Goal: Task Accomplishment & Management: Manage account settings

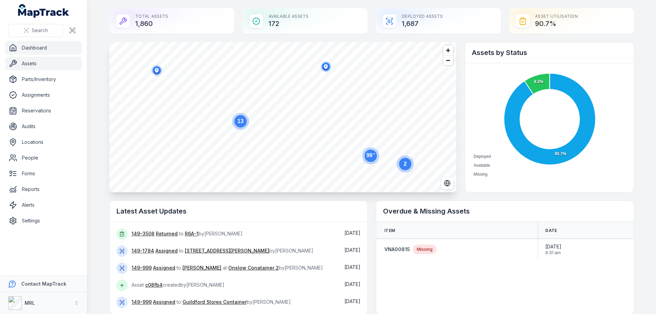
click at [32, 65] on link "Assets" at bounding box center [43, 64] width 76 height 14
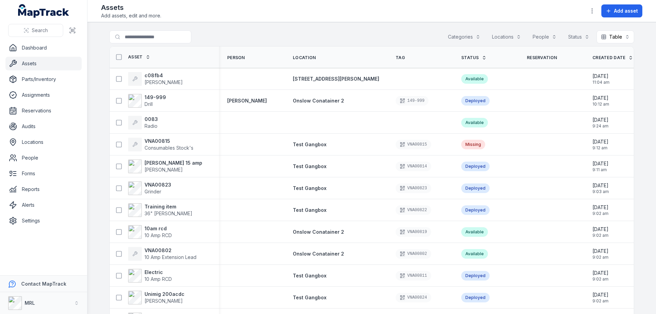
click at [510, 36] on button "Locations" at bounding box center [507, 36] width 38 height 13
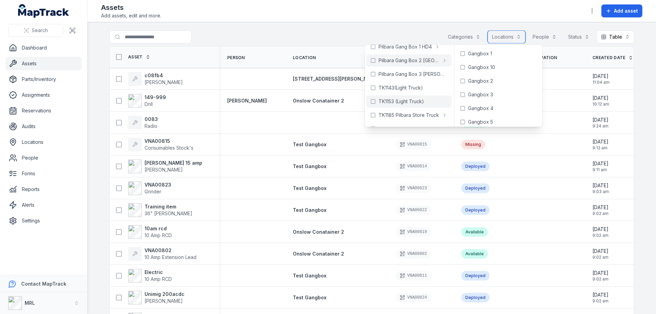
scroll to position [127, 0]
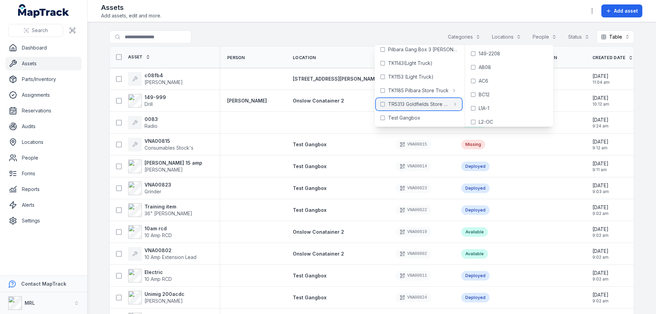
click at [401, 104] on span "TR5313 Goldfields Store Truck" at bounding box center [419, 104] width 62 height 7
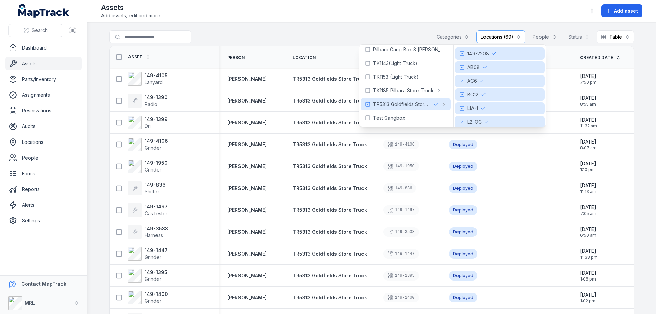
click at [358, 29] on main "Search for assets Categories Locations (69) People Status Table ***** Asset Per…" at bounding box center [372, 168] width 569 height 292
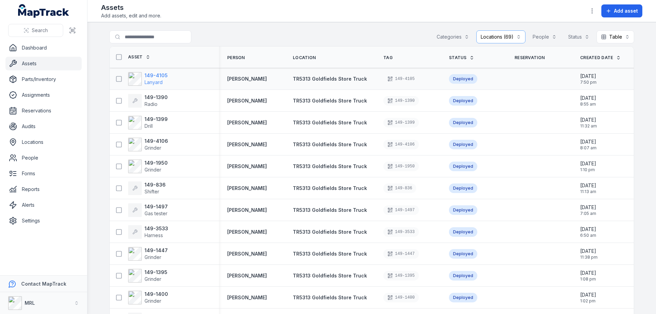
click at [156, 77] on strong "149-4105" at bounding box center [156, 75] width 23 height 7
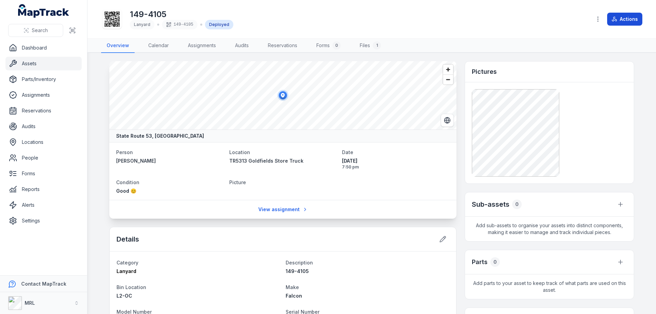
click at [630, 19] on button "Actions" at bounding box center [625, 19] width 35 height 13
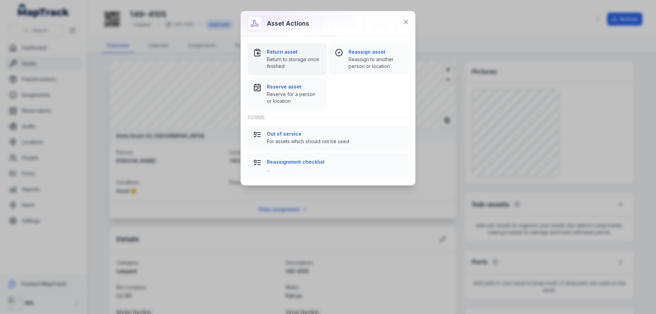
click at [287, 61] on span "Return to storage once finished" at bounding box center [294, 63] width 54 height 14
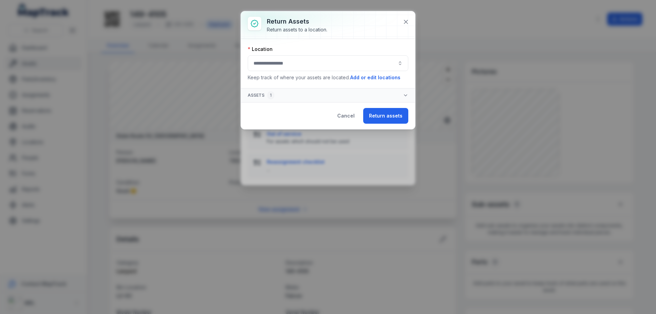
click at [311, 62] on button "button" at bounding box center [328, 63] width 161 height 16
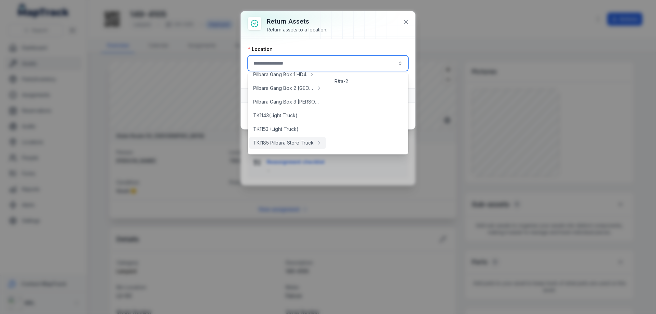
scroll to position [127, 0]
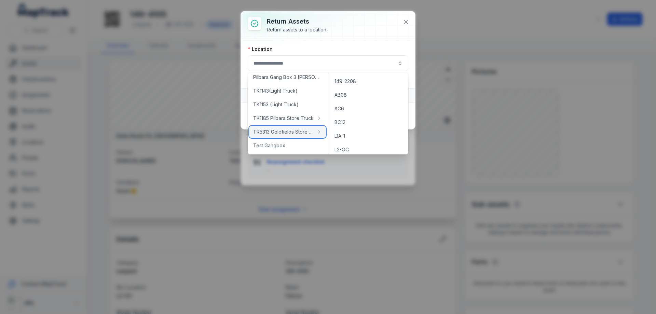
click at [289, 132] on span "TR5313 Goldfields Store Truck" at bounding box center [283, 132] width 61 height 7
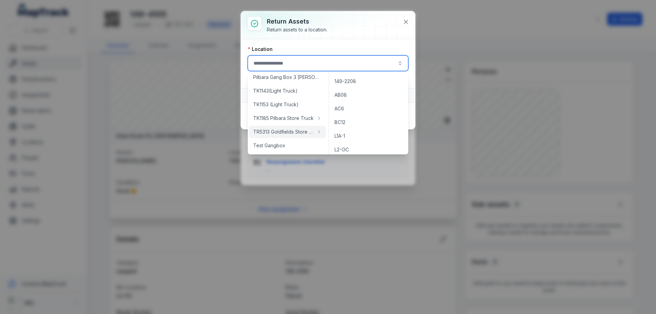
type input "**********"
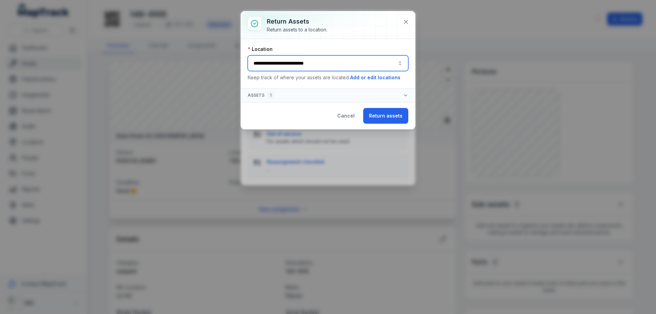
click at [324, 67] on button "**********" at bounding box center [328, 63] width 161 height 16
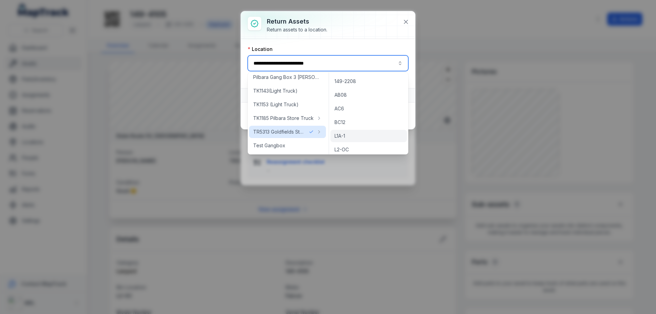
scroll to position [34, 0]
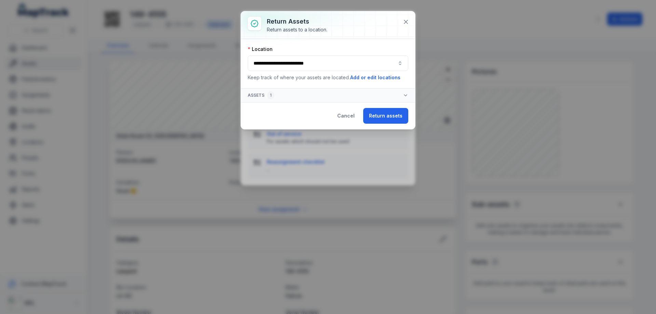
click at [321, 225] on div "**********" at bounding box center [328, 157] width 656 height 314
click at [351, 117] on button "Cancel" at bounding box center [346, 116] width 29 height 16
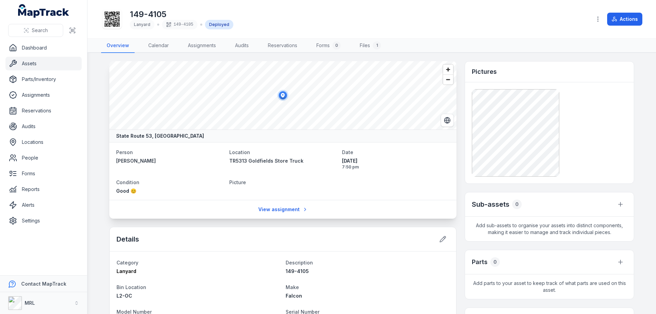
scroll to position [68, 0]
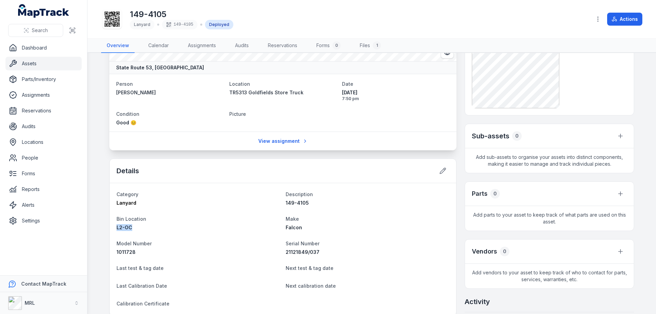
drag, startPoint x: 114, startPoint y: 227, endPoint x: 150, endPoint y: 231, distance: 36.2
click at [150, 231] on dl "Category Lanyard Description 149-4105 Bin Location L2-OC Make Falcon Model Numb…" at bounding box center [283, 249] width 333 height 119
click at [631, 19] on button "Actions" at bounding box center [625, 19] width 35 height 13
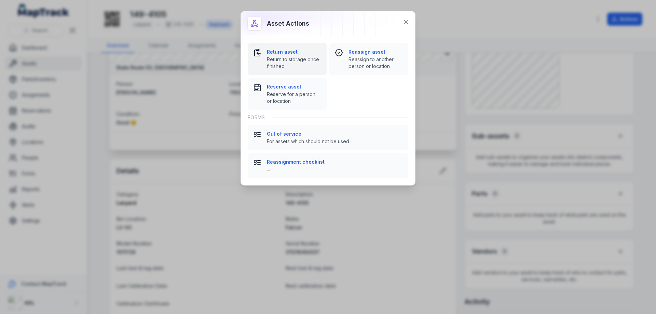
click at [293, 63] on span "Return to storage once finished" at bounding box center [294, 63] width 54 height 14
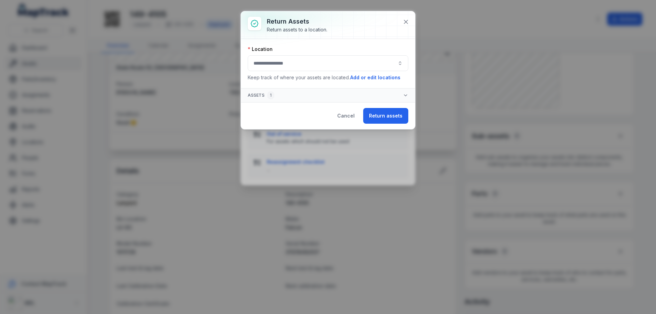
click at [365, 61] on button "button" at bounding box center [328, 63] width 161 height 16
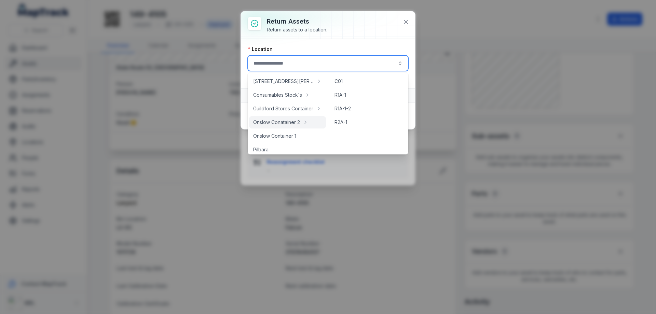
scroll to position [127, 0]
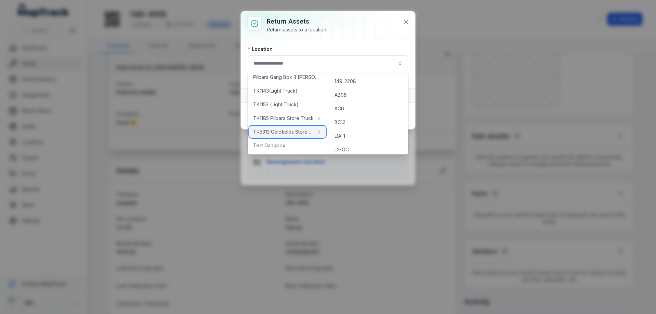
click at [285, 134] on span "TR5313 Goldfields Store Truck" at bounding box center [283, 132] width 61 height 7
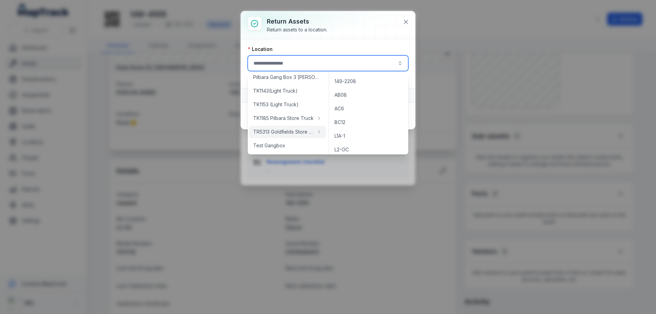
type input "**********"
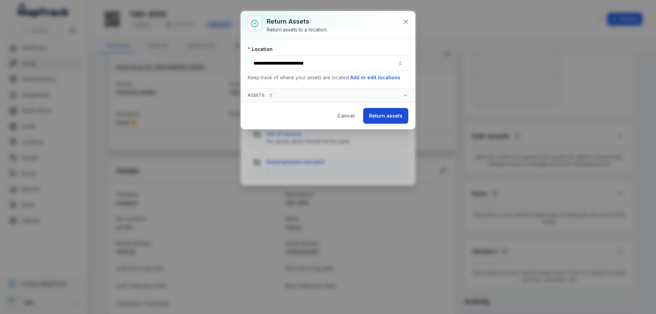
click at [386, 118] on button "Return assets" at bounding box center [385, 116] width 45 height 16
